Goal: Task Accomplishment & Management: Manage account settings

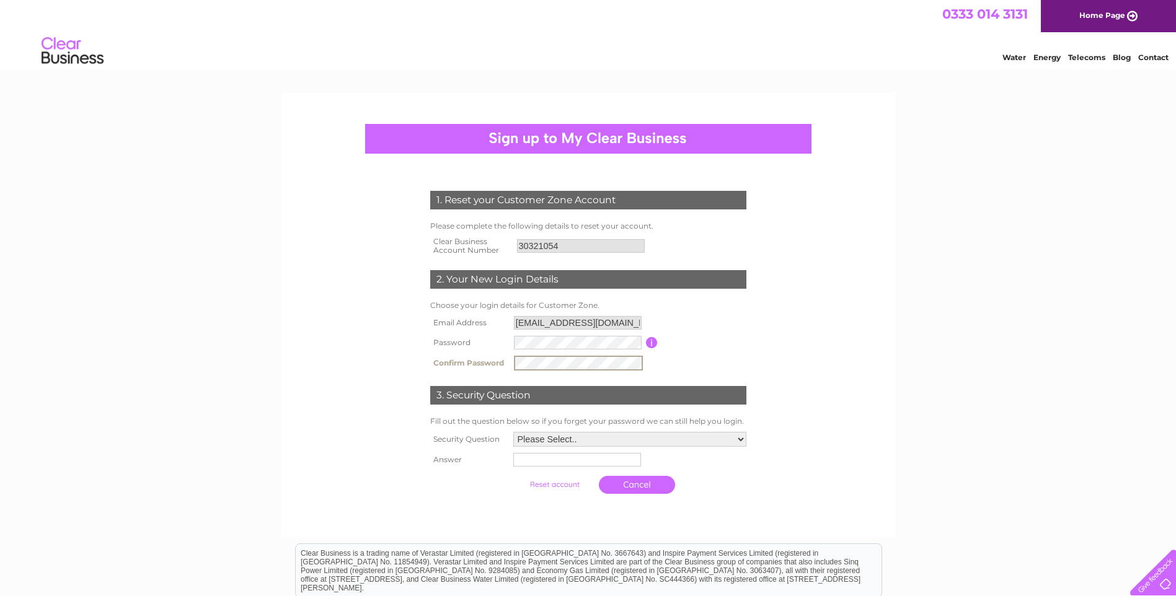
click at [743, 439] on select "Please Select.. In what town or city was your first job? In what town or city d…" at bounding box center [629, 439] width 233 height 15
select select "1"
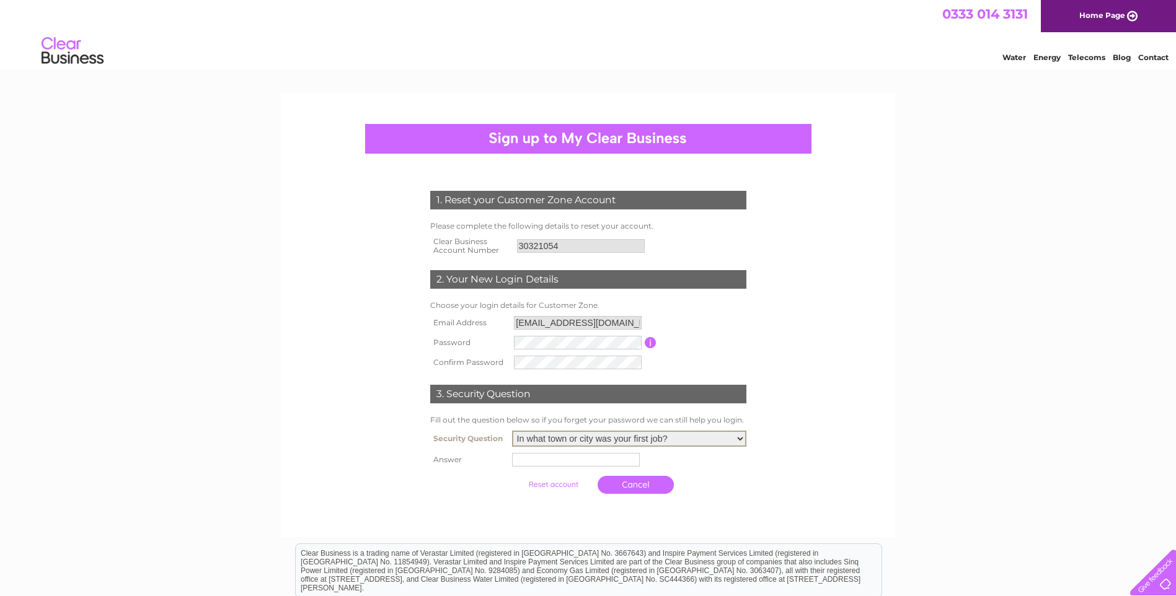
click at [512, 431] on select "Please Select.. In what town or city was your first job? In what town or city d…" at bounding box center [629, 439] width 234 height 16
click at [627, 464] on input "text" at bounding box center [576, 460] width 128 height 14
type input "glasgow"
click at [554, 486] on input "submit" at bounding box center [554, 484] width 76 height 17
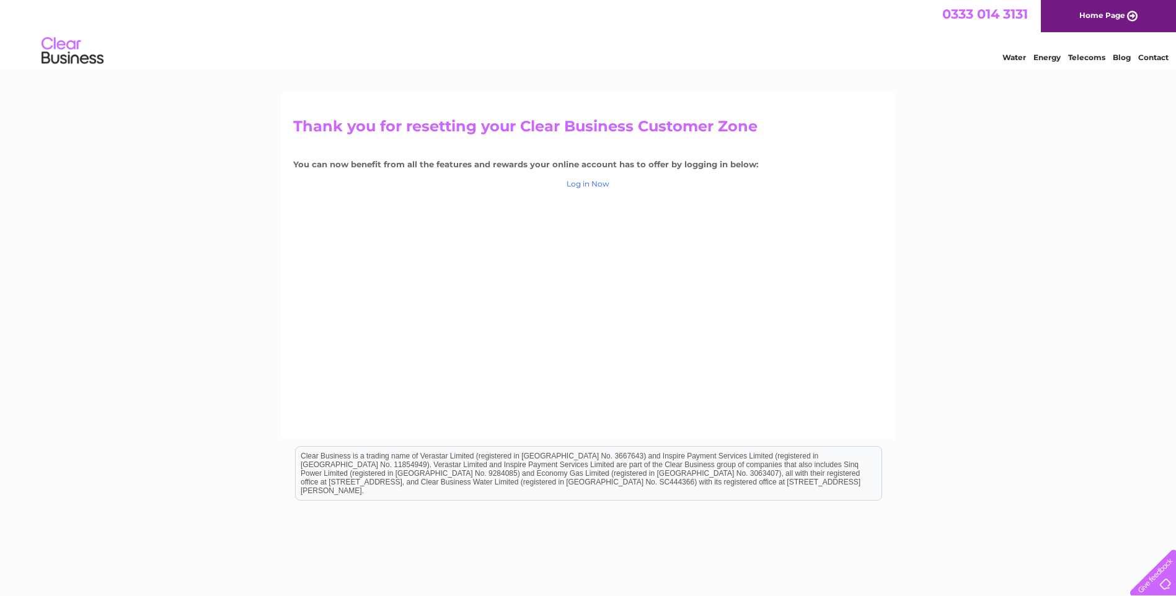
click at [599, 183] on link "Log in Now" at bounding box center [587, 183] width 43 height 9
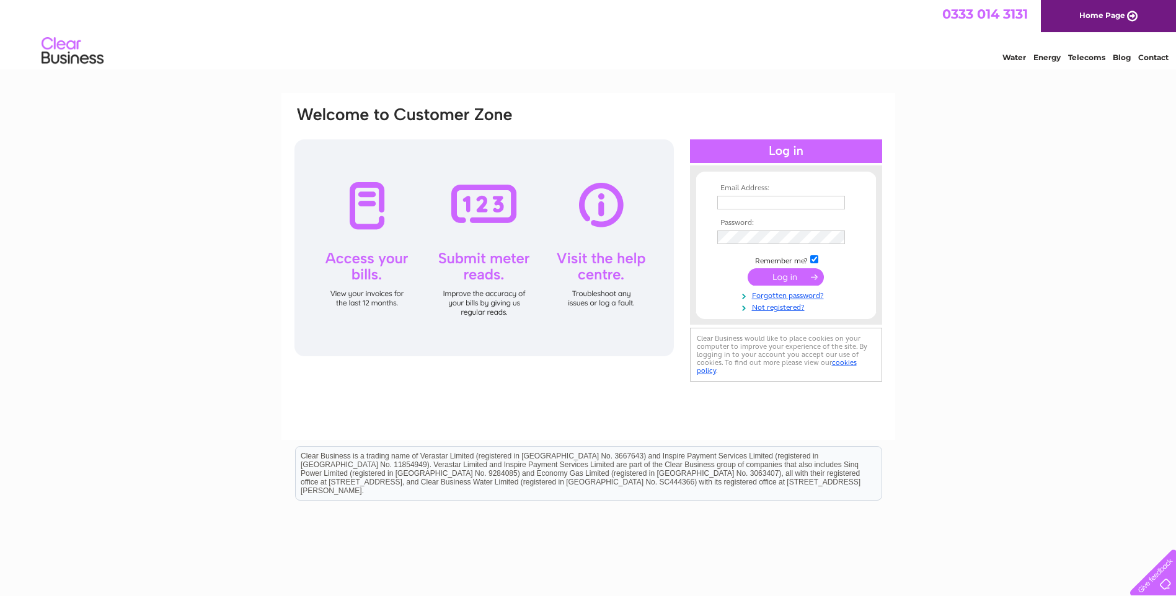
click at [736, 201] on input "text" at bounding box center [781, 203] width 128 height 14
click at [780, 278] on input "submit" at bounding box center [785, 278] width 76 height 17
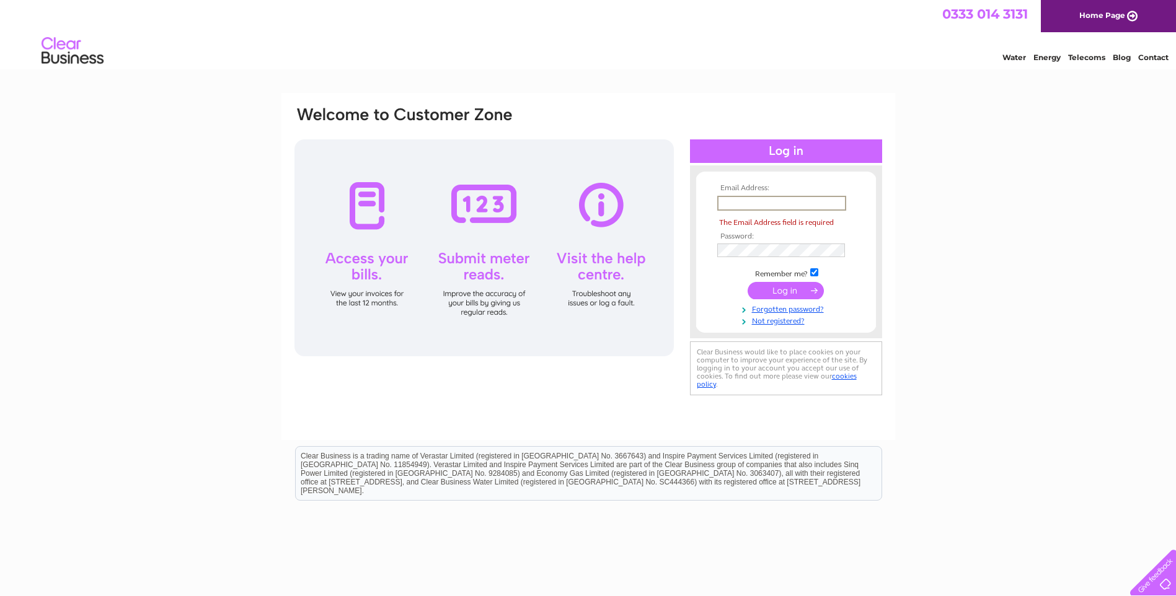
click at [792, 202] on input "text" at bounding box center [781, 203] width 129 height 15
type input "forsterelec@aol.com"
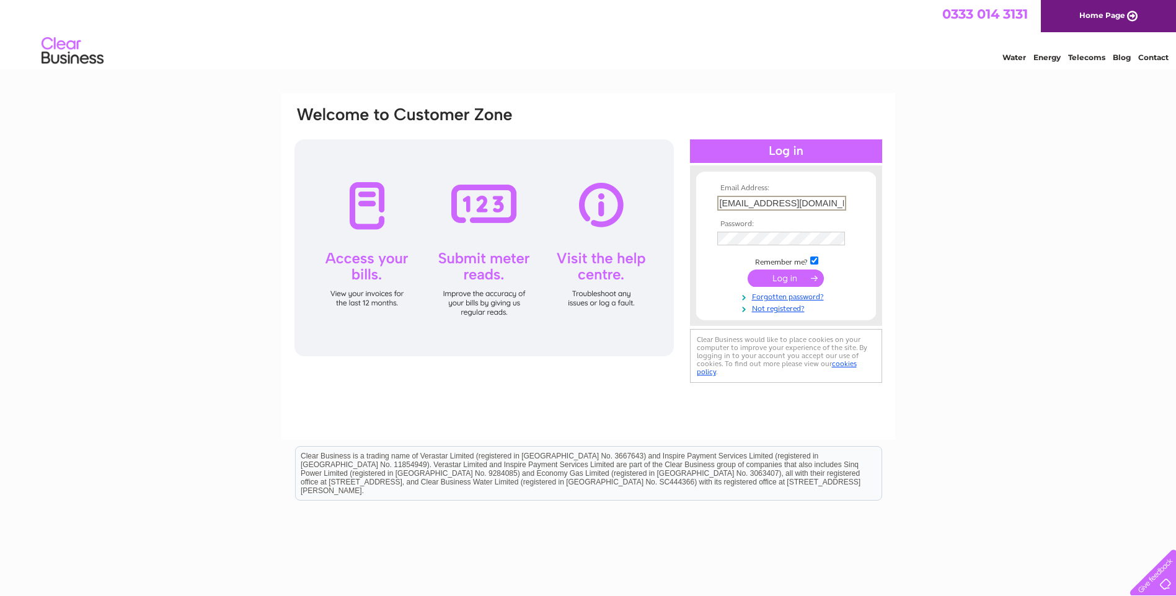
click at [789, 278] on input "submit" at bounding box center [785, 278] width 76 height 17
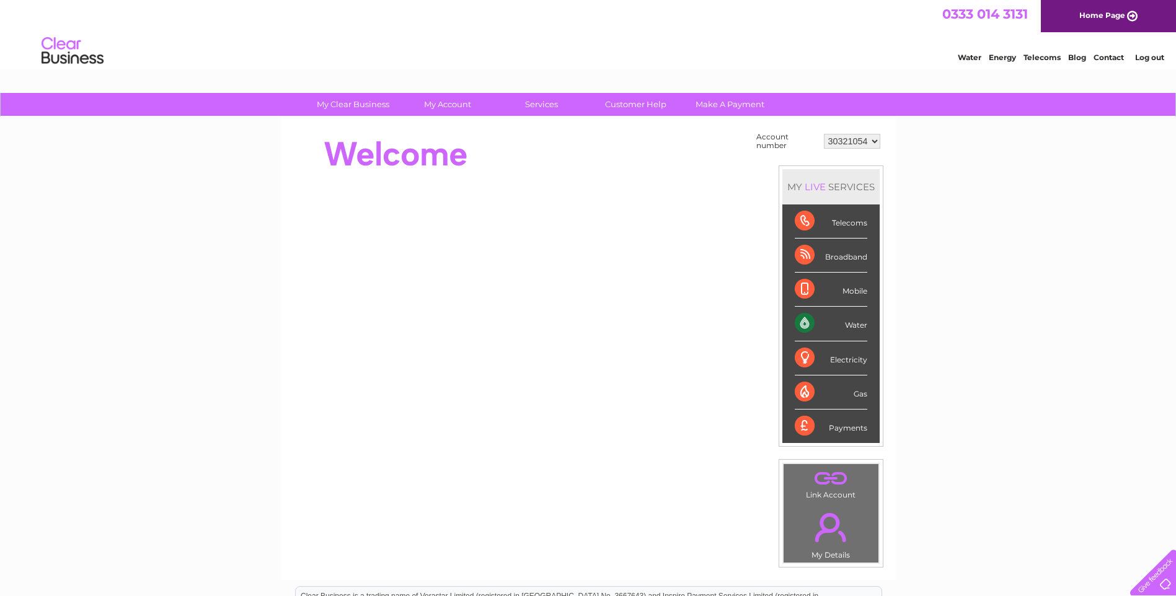
click at [801, 323] on div "Water" at bounding box center [830, 324] width 73 height 34
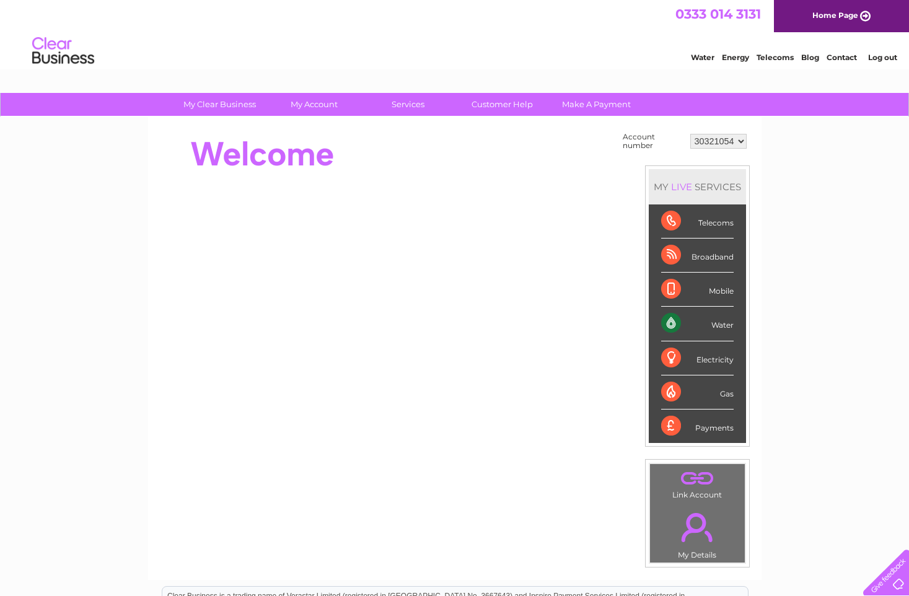
click at [858, 316] on div "My Clear Business Login Details My Details My Preferences Link Account My Accou…" at bounding box center [454, 442] width 909 height 699
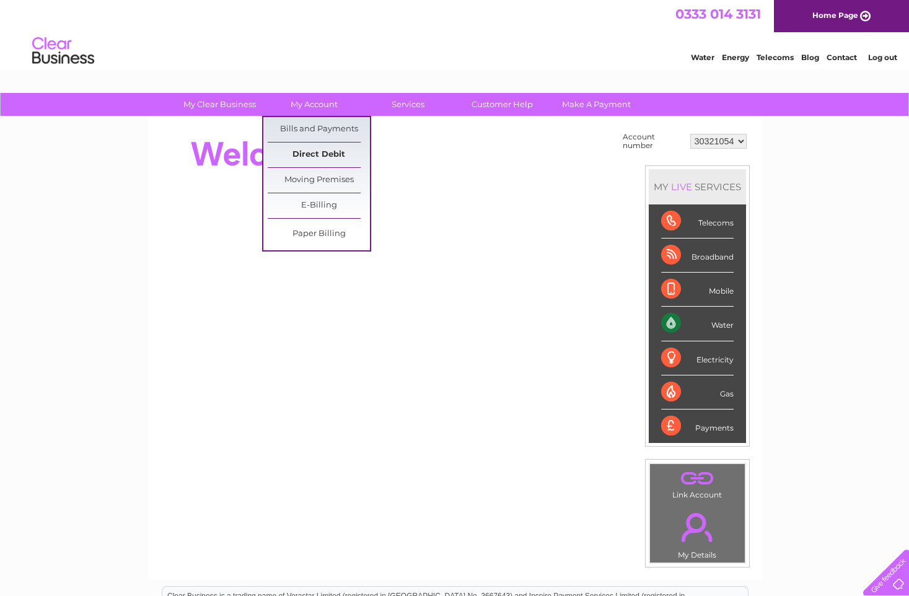
click at [320, 155] on link "Direct Debit" at bounding box center [319, 155] width 102 height 25
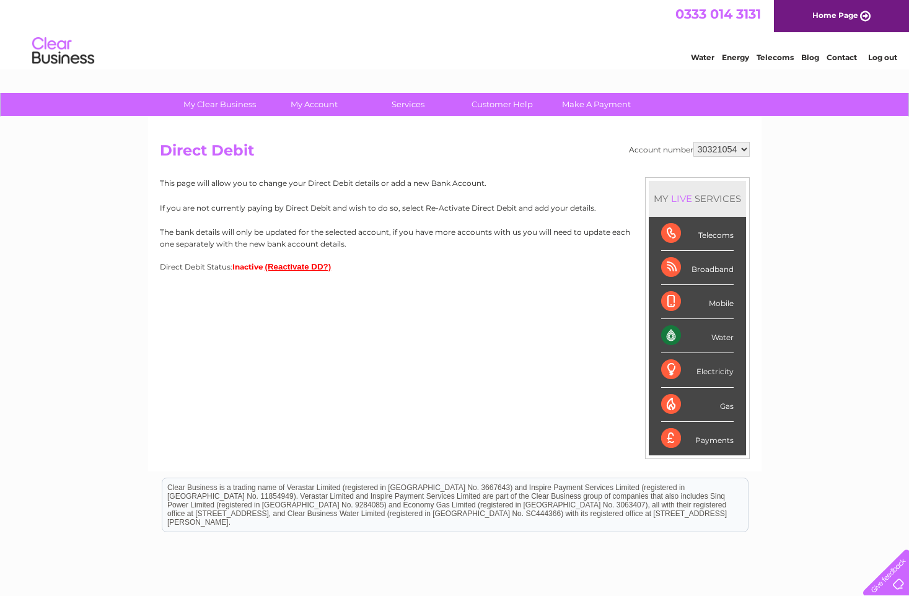
click at [298, 269] on button "(Reactivate DD?)" at bounding box center [298, 266] width 66 height 9
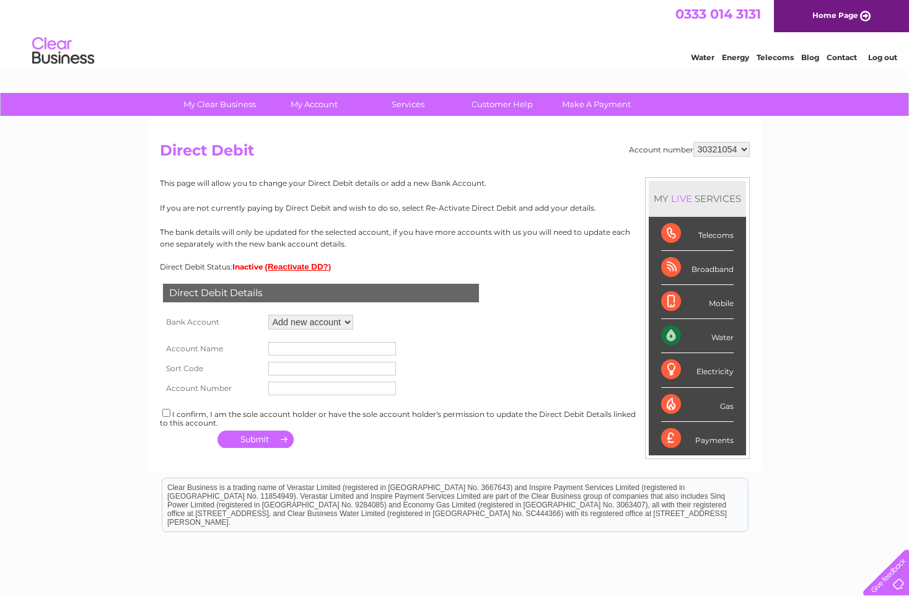
click at [298, 269] on button "(Reactivate DD?)" at bounding box center [298, 266] width 66 height 9
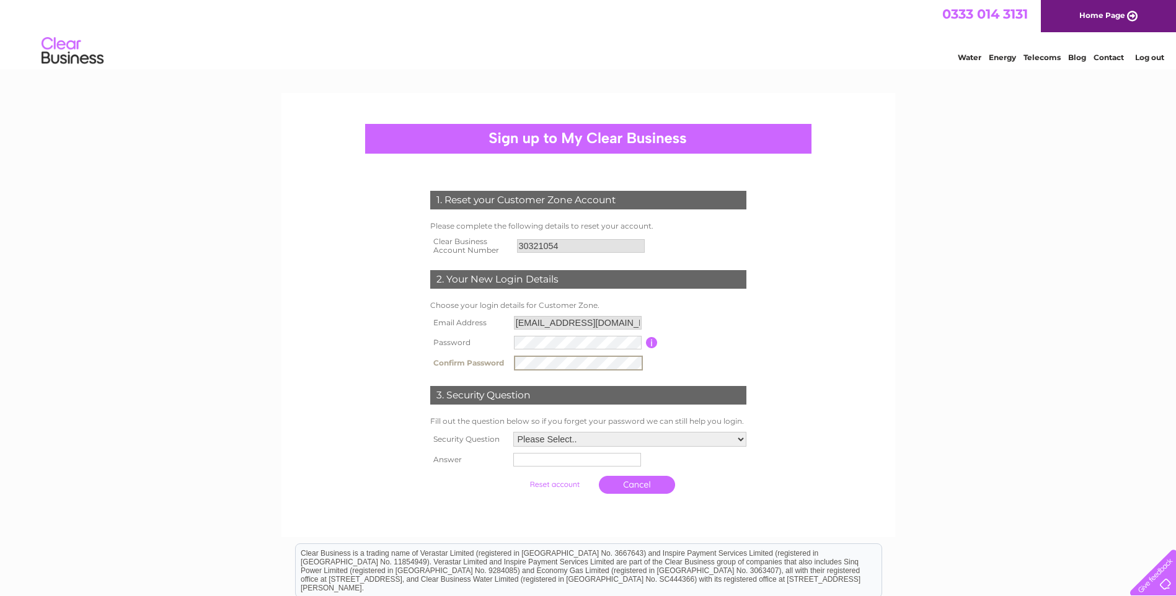
click at [506, 395] on div "3. Security Question" at bounding box center [588, 395] width 316 height 19
click at [742, 437] on select "Please Select.. In what town or city was your first job? In what town or city d…" at bounding box center [629, 438] width 233 height 15
select select "1"
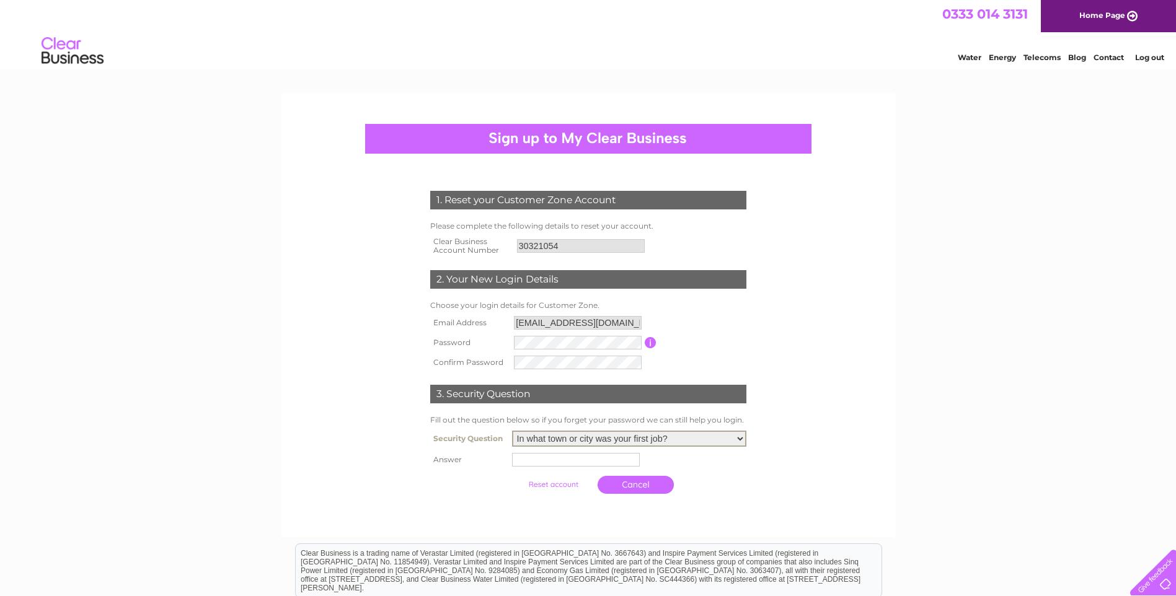
click at [512, 431] on select "Please Select.. In what town or city was your first job? In what town or city d…" at bounding box center [629, 439] width 234 height 16
click at [604, 461] on input "text" at bounding box center [576, 460] width 128 height 14
type input "glasgow"
click at [568, 483] on input "submit" at bounding box center [554, 483] width 76 height 17
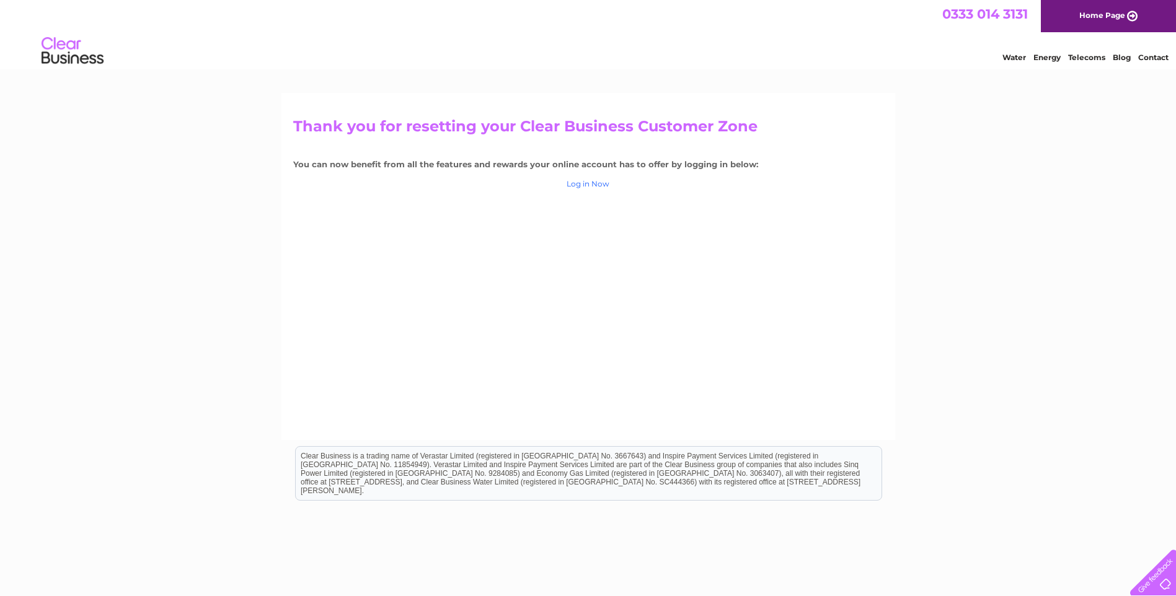
click at [593, 180] on link "Log in Now" at bounding box center [587, 183] width 43 height 9
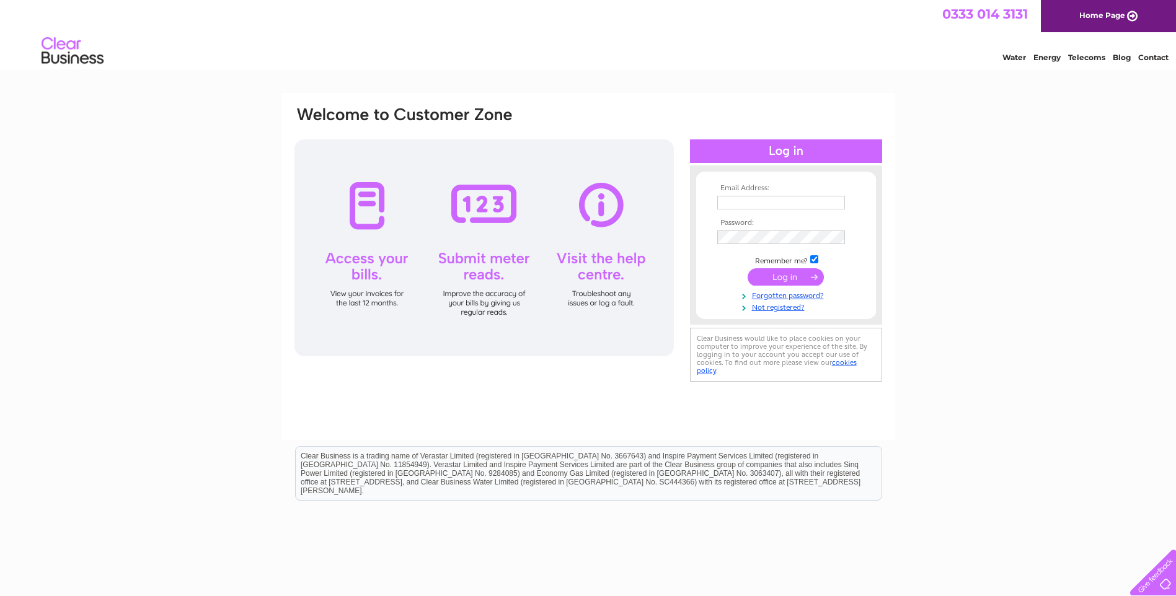
type input "[EMAIL_ADDRESS][DOMAIN_NAME]"
click at [771, 273] on input "submit" at bounding box center [785, 276] width 76 height 17
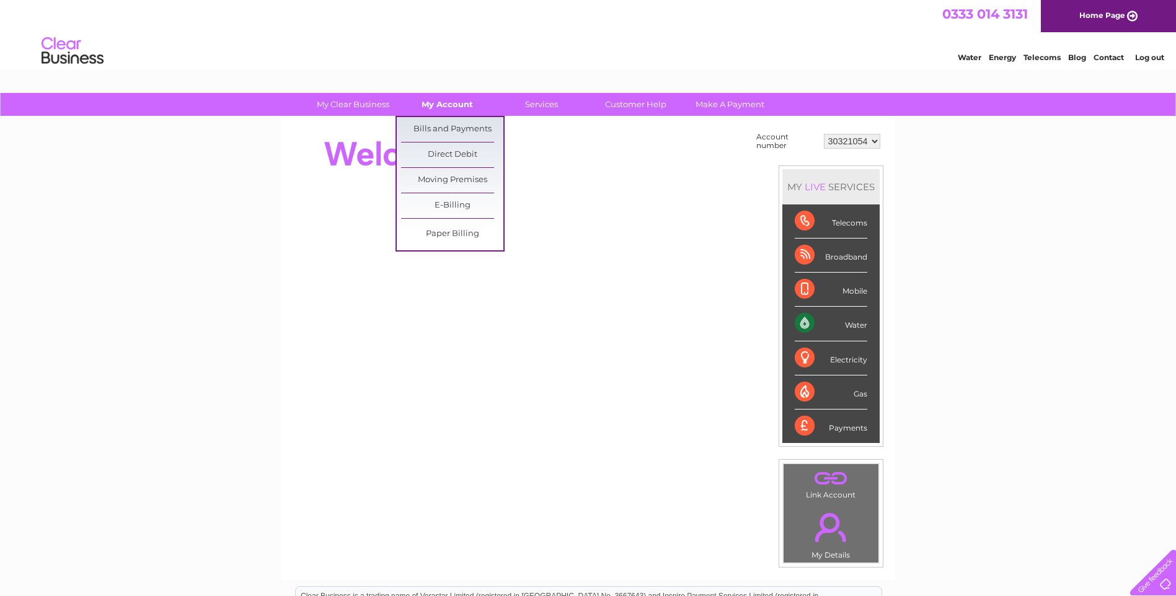
click at [464, 102] on link "My Account" at bounding box center [447, 104] width 102 height 23
